Goal: Task Accomplishment & Management: Manage account settings

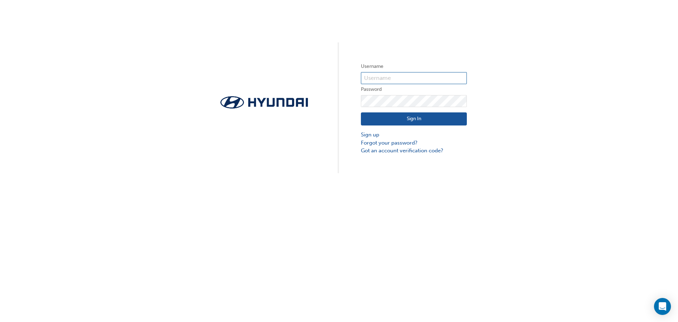
type input "36507"
click at [378, 80] on input "36507" at bounding box center [414, 78] width 106 height 12
drag, startPoint x: 372, startPoint y: 118, endPoint x: 378, endPoint y: 80, distance: 38.5
click at [378, 80] on form "Username 36507 Password Sign In Sign up Forgot your password? Got an account ve…" at bounding box center [414, 108] width 106 height 92
click at [377, 79] on input "36507" at bounding box center [414, 78] width 106 height 12
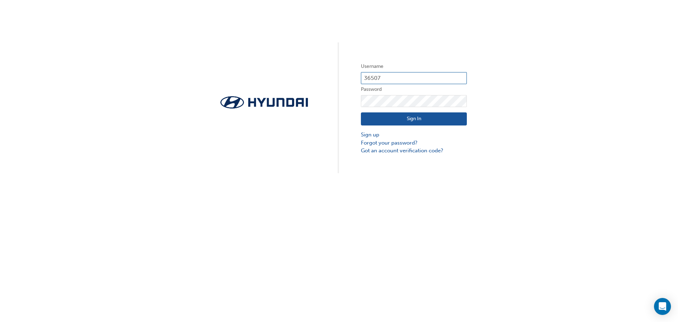
click at [378, 79] on input "36507" at bounding box center [414, 78] width 106 height 12
click at [381, 121] on button "Sign In" at bounding box center [414, 118] width 106 height 13
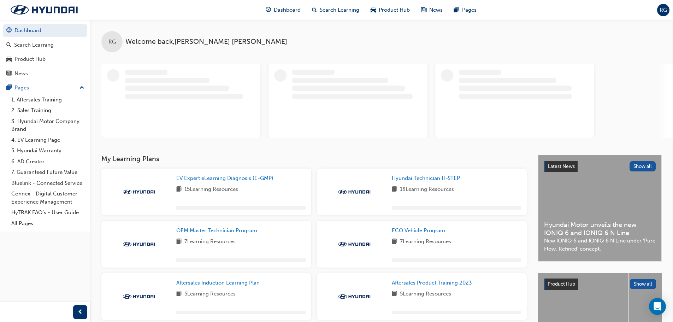
click at [657, 11] on div "Dashboard Search Learning Product Hub News Pages RG" at bounding box center [336, 10] width 673 height 20
click at [660, 10] on span "RG" at bounding box center [663, 10] width 7 height 8
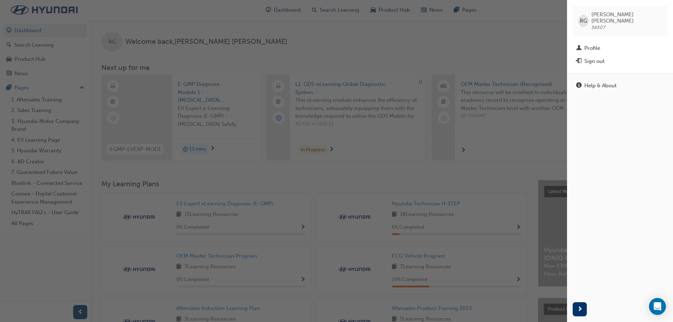
drag, startPoint x: 509, startPoint y: 33, endPoint x: 498, endPoint y: 26, distance: 12.5
click at [508, 33] on div "button" at bounding box center [283, 161] width 567 height 322
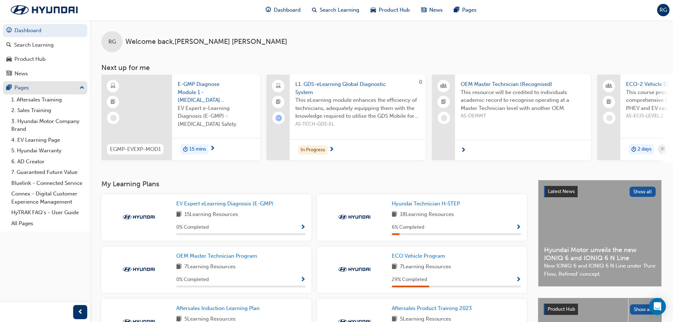
click at [43, 92] on div "Pages" at bounding box center [44, 87] width 77 height 9
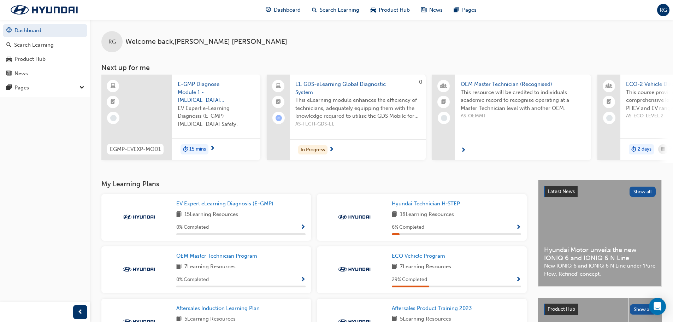
click at [662, 12] on span "RG" at bounding box center [663, 10] width 7 height 8
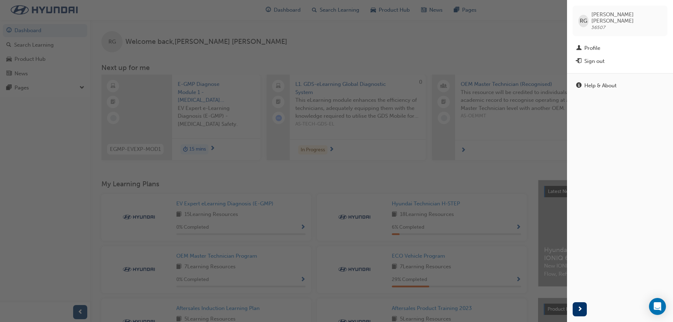
click at [595, 57] on div "Sign out" at bounding box center [594, 61] width 20 height 8
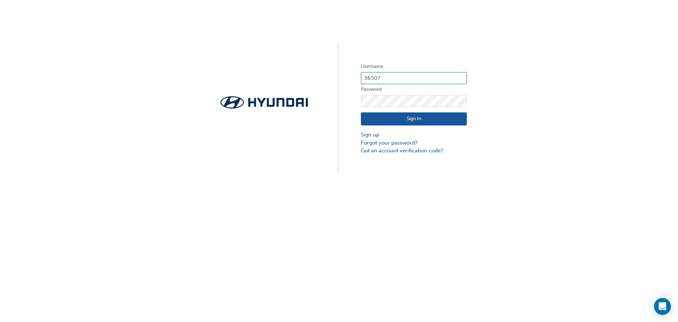
click at [410, 78] on input "36507" at bounding box center [414, 78] width 106 height 12
paste input "29320"
type input "29320"
click button "Sign In" at bounding box center [414, 118] width 106 height 13
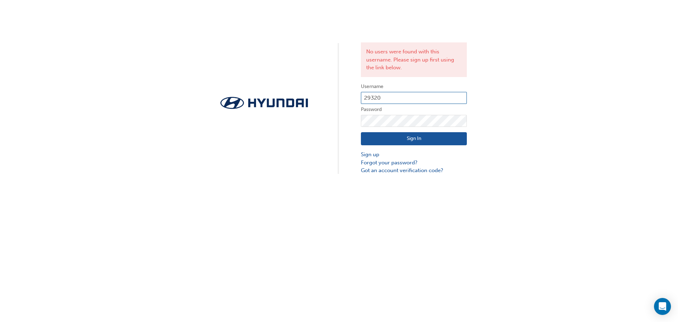
click at [375, 98] on input "29320" at bounding box center [414, 98] width 106 height 12
click at [587, 85] on div "No users were found with this username. Please sign up first using the link bel…" at bounding box center [339, 87] width 678 height 175
click at [346, 124] on div "No users were found with this username. Please sign up first using the link bel…" at bounding box center [339, 87] width 678 height 175
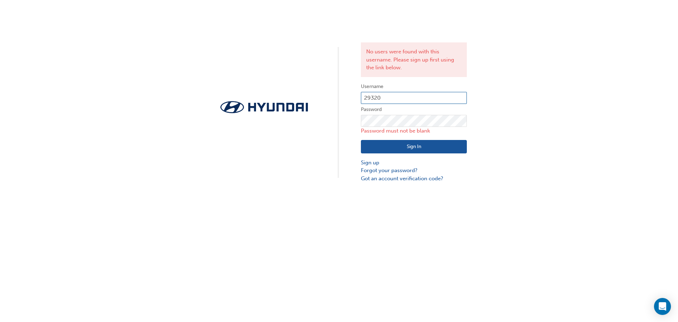
click at [387, 97] on input "29320" at bounding box center [414, 98] width 106 height 12
click at [388, 171] on link "Forgot your password?" at bounding box center [414, 170] width 106 height 8
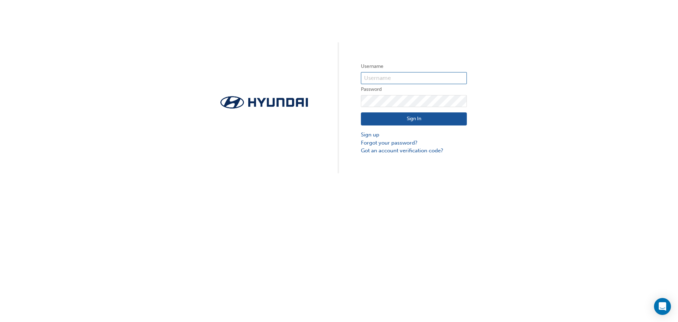
type input "36507"
